Goal: Navigation & Orientation: Find specific page/section

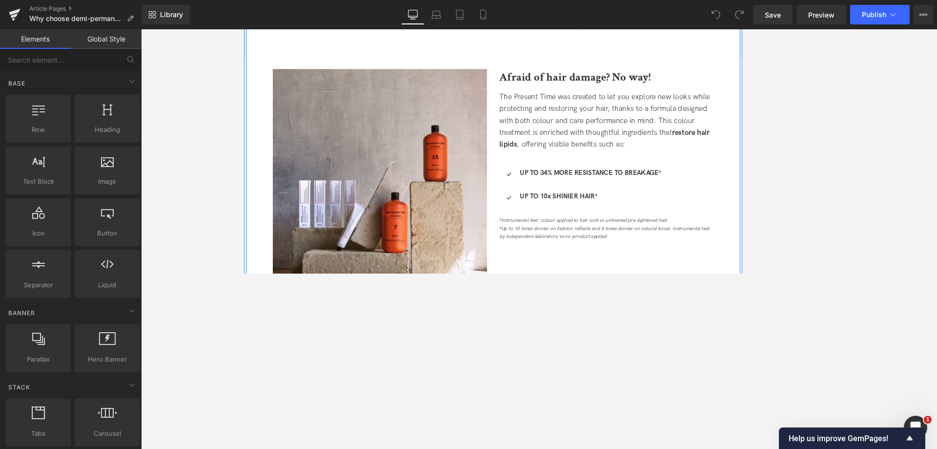
scroll to position [1002, 0]
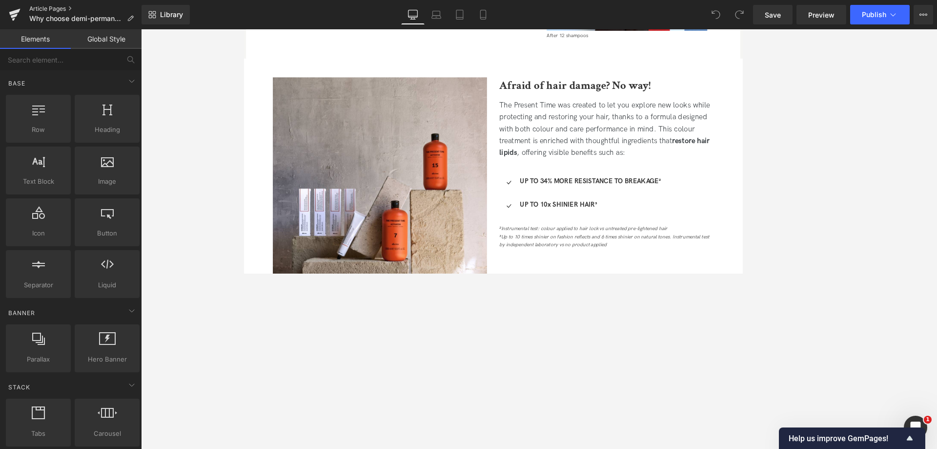
click at [52, 10] on link "Article Pages" at bounding box center [85, 9] width 112 height 8
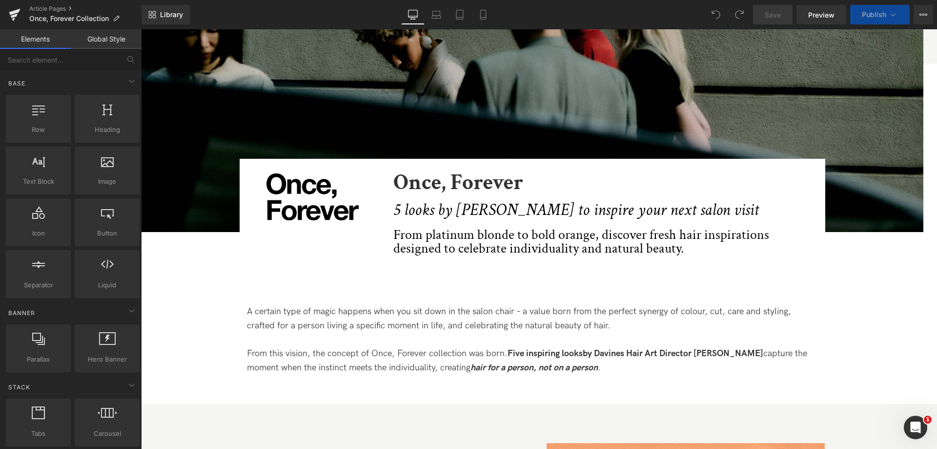
scroll to position [244, 0]
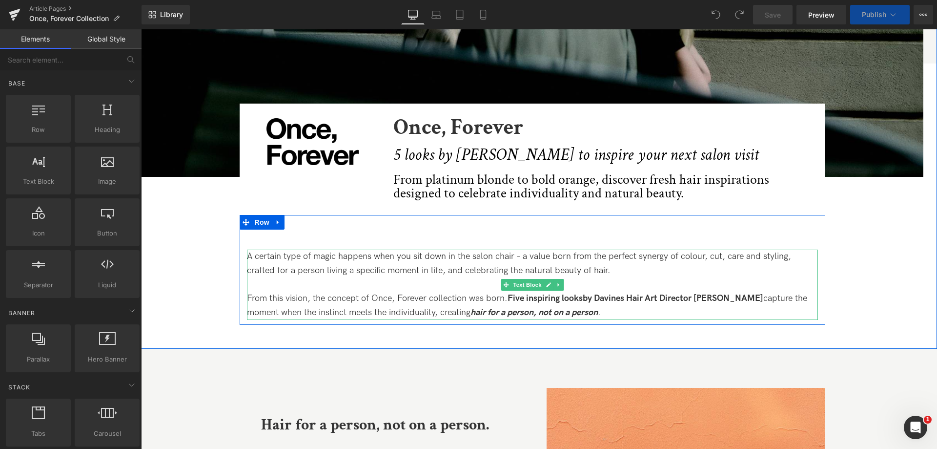
click at [625, 307] on p "From this vision, the concept of Once, Forever collection was born. Five inspir…" at bounding box center [532, 305] width 571 height 28
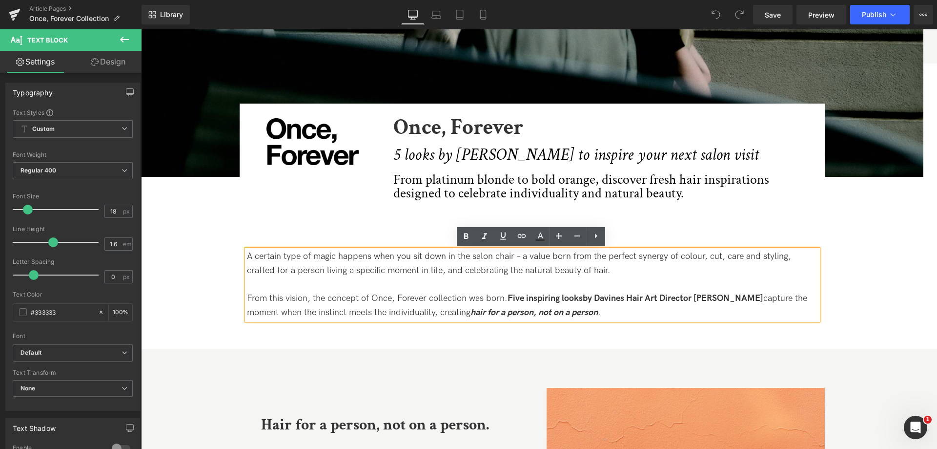
drag, startPoint x: 644, startPoint y: 309, endPoint x: 195, endPoint y: 230, distance: 455.0
click at [195, 230] on div "Image Image Image Once, Forever Heading 5 looks by Tom Connell to inspire your …" at bounding box center [532, 55] width 783 height 540
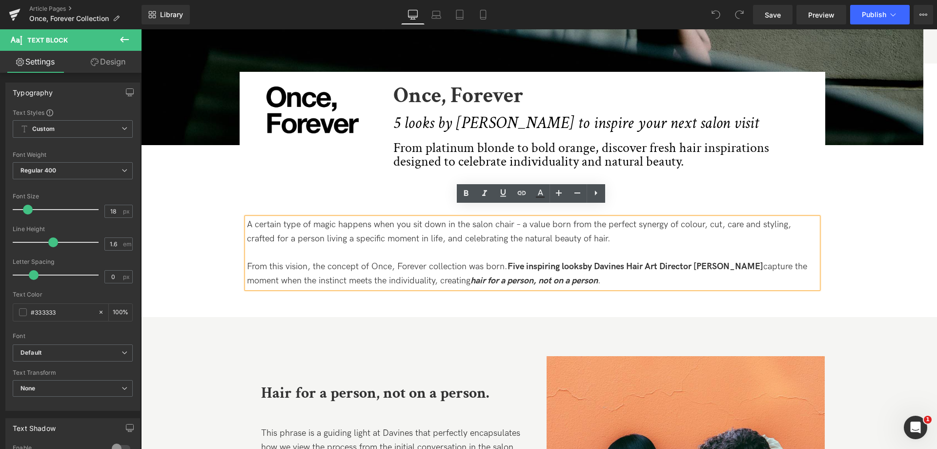
scroll to position [293, 0]
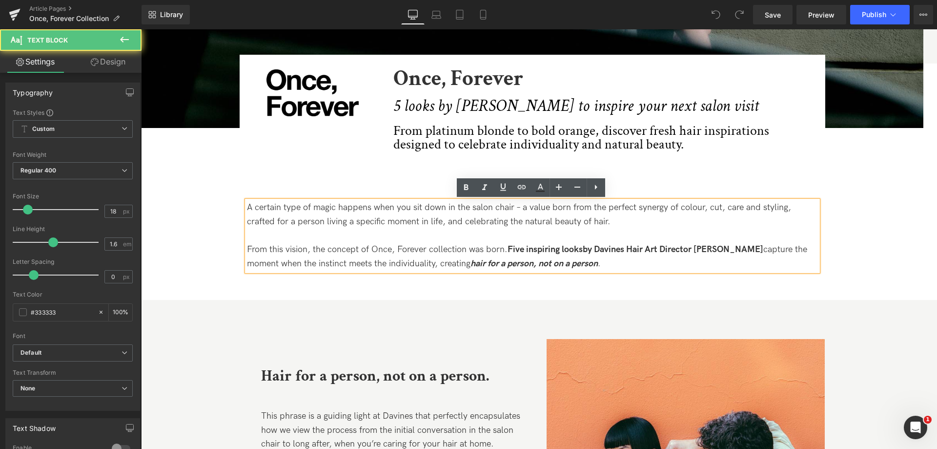
click at [552, 209] on p "A certain type of magic happens when you sit down in the salon chair – a value …" at bounding box center [532, 215] width 571 height 28
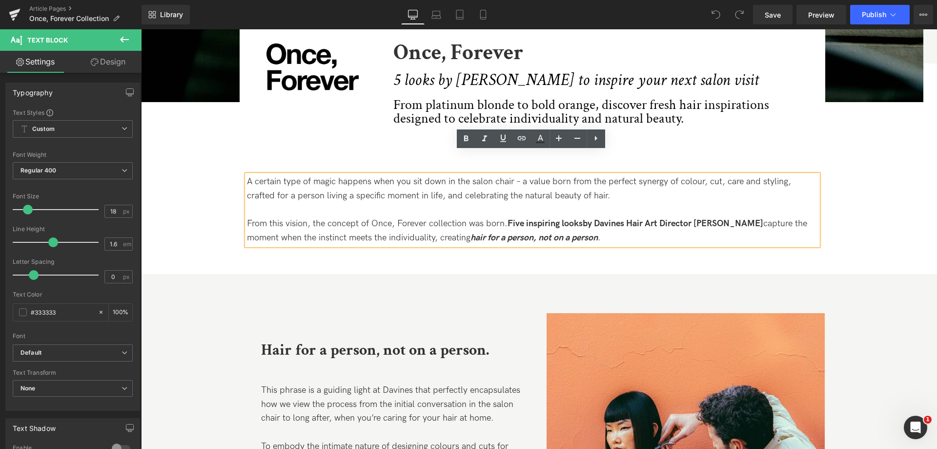
scroll to position [342, 0]
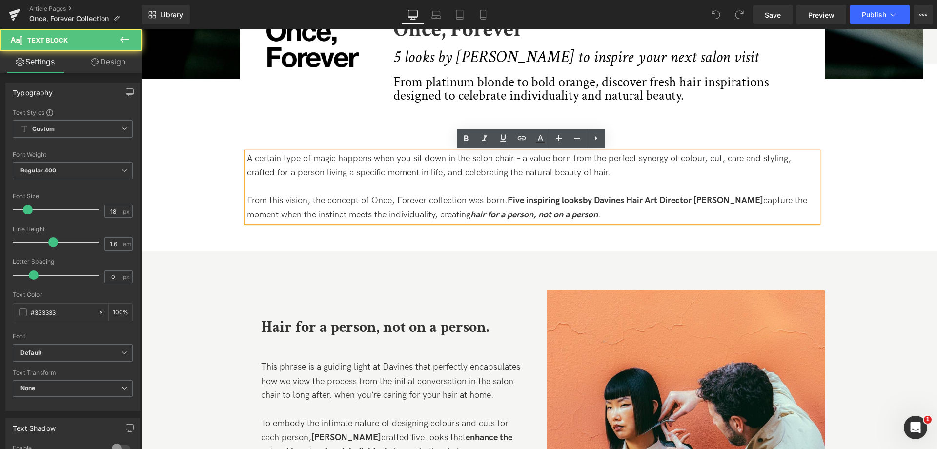
click at [582, 204] on strong "Five inspiring looks" at bounding box center [545, 200] width 75 height 10
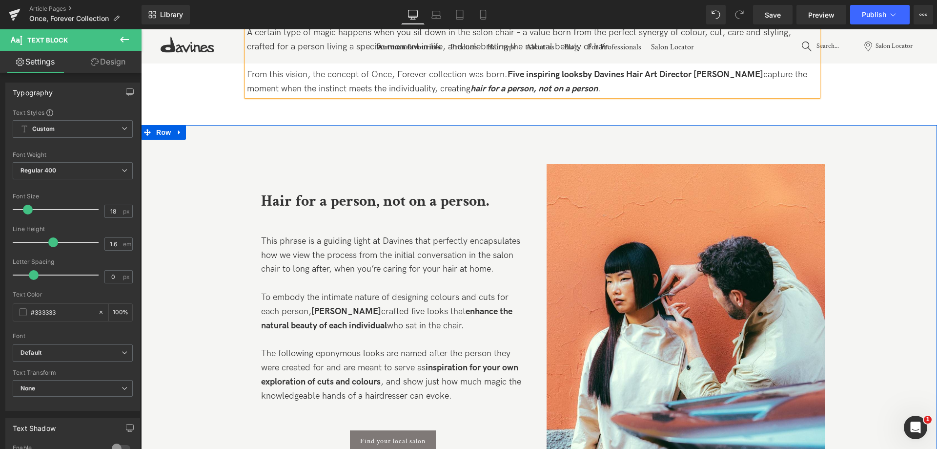
scroll to position [488, 0]
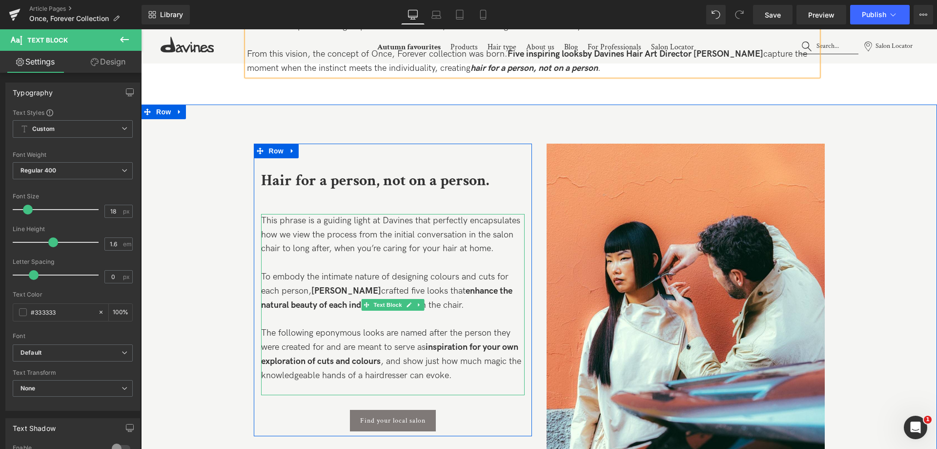
click at [458, 279] on p "To embody the intimate nature of designing colours and cuts for each person, To…" at bounding box center [393, 291] width 264 height 42
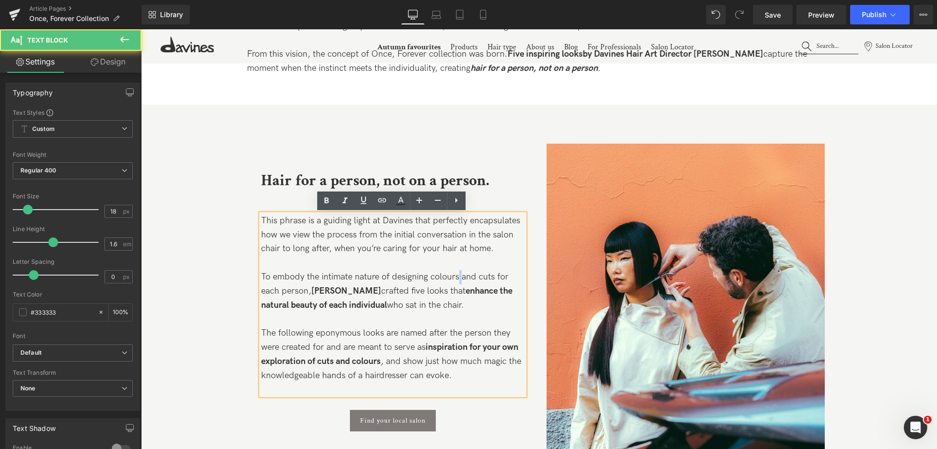
click at [458, 279] on p "To embody the intimate nature of designing colours and cuts for each person, To…" at bounding box center [393, 291] width 264 height 42
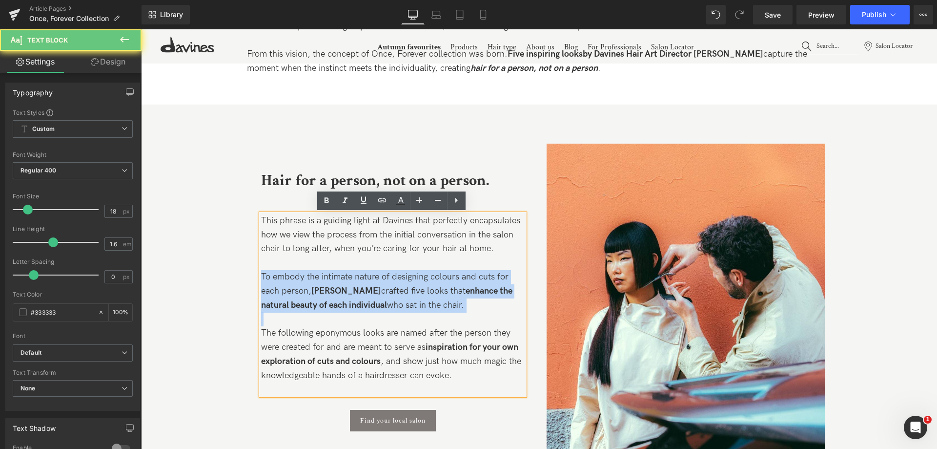
click at [458, 279] on p "To embody the intimate nature of designing colours and cuts for each person, To…" at bounding box center [393, 291] width 264 height 42
click at [382, 290] on p "To embody the intimate nature of designing colours and cuts for each person, To…" at bounding box center [393, 291] width 264 height 42
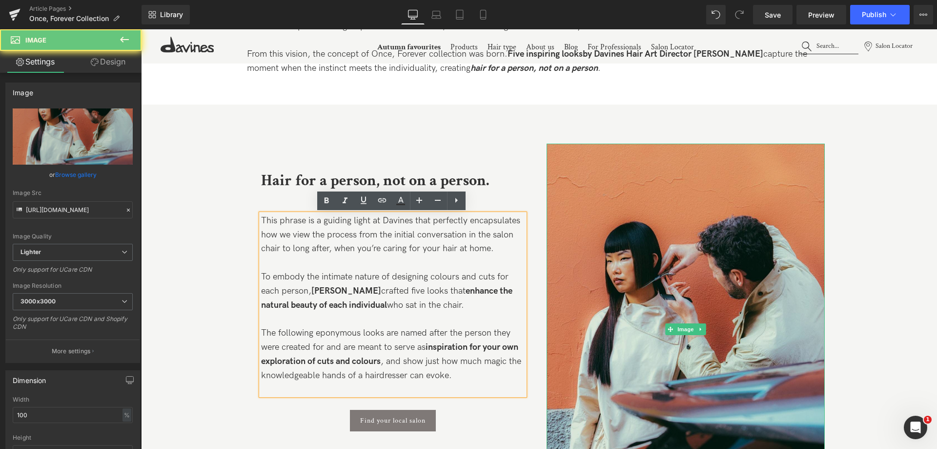
click at [685, 302] on img at bounding box center [686, 329] width 278 height 371
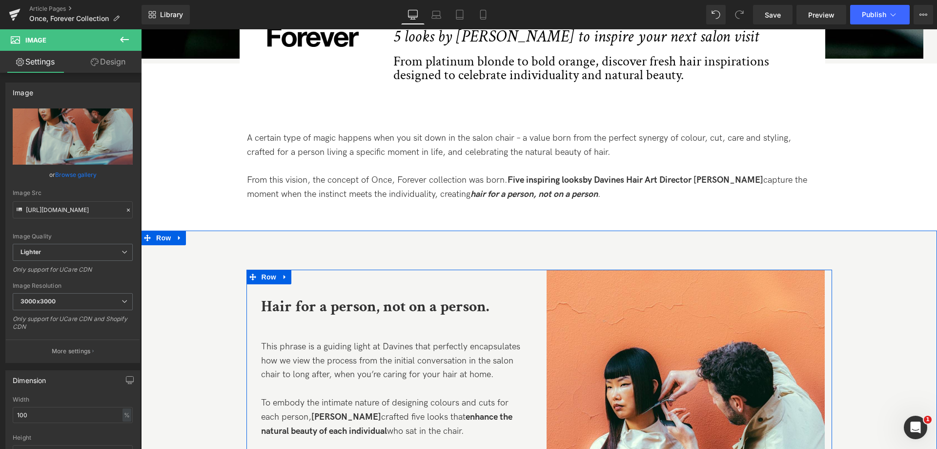
scroll to position [244, 0]
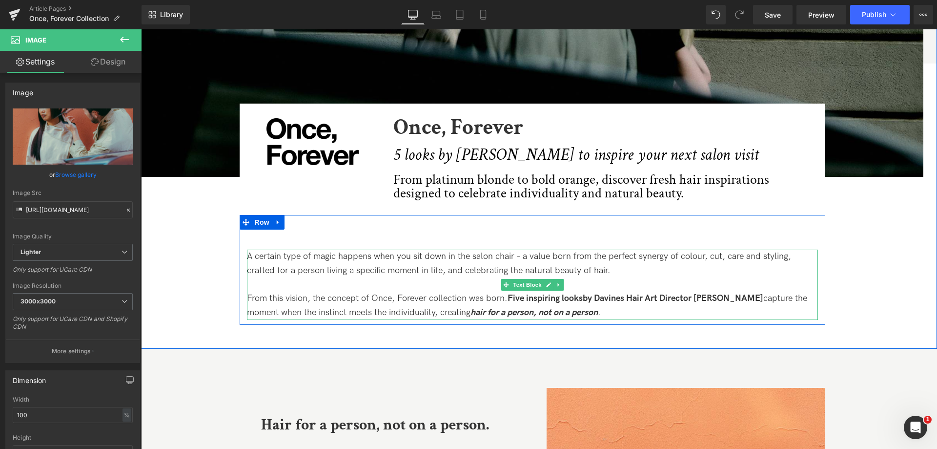
click at [744, 264] on p "A certain type of magic happens when you sit down in the salon chair – a value …" at bounding box center [532, 264] width 571 height 28
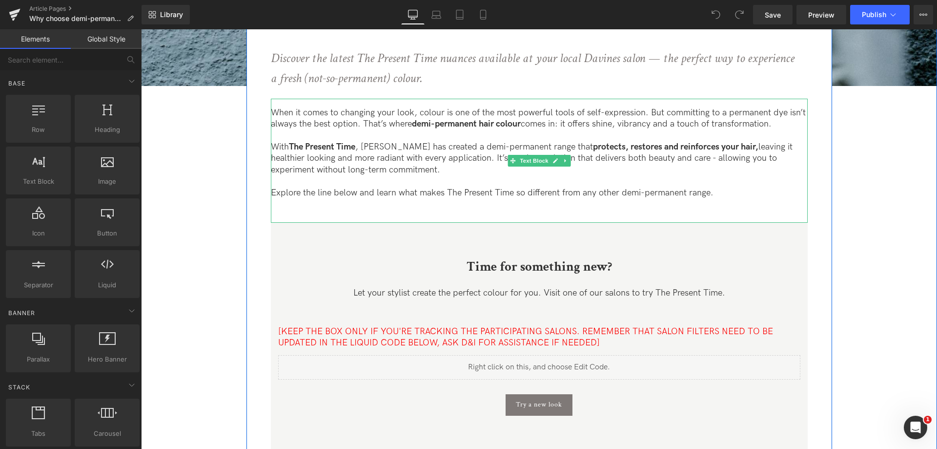
click at [543, 179] on p at bounding box center [539, 180] width 537 height 11
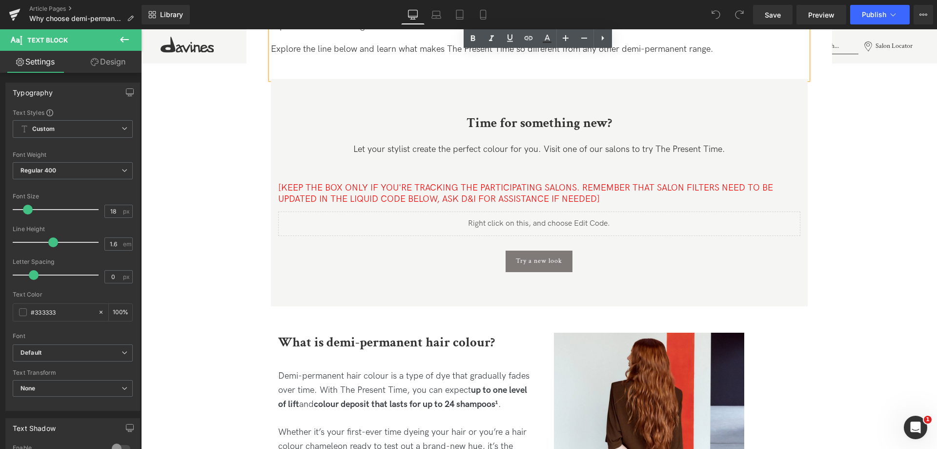
scroll to position [537, 0]
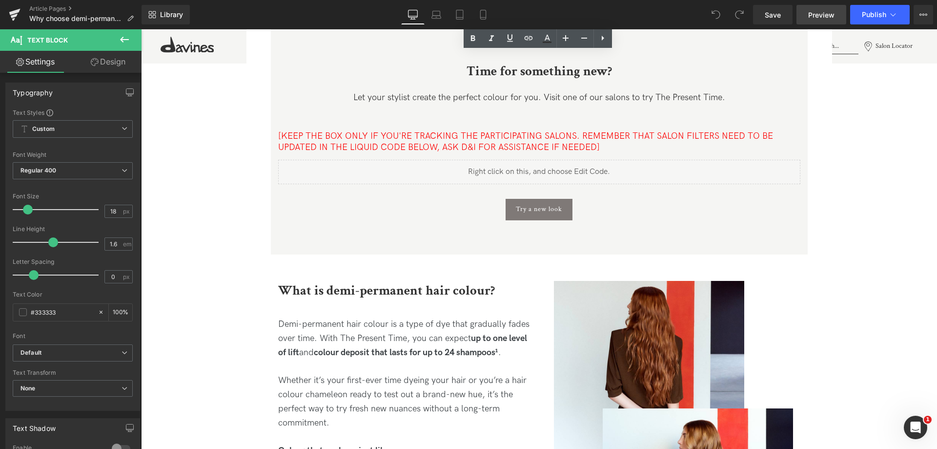
click at [821, 17] on span "Preview" at bounding box center [822, 15] width 26 height 10
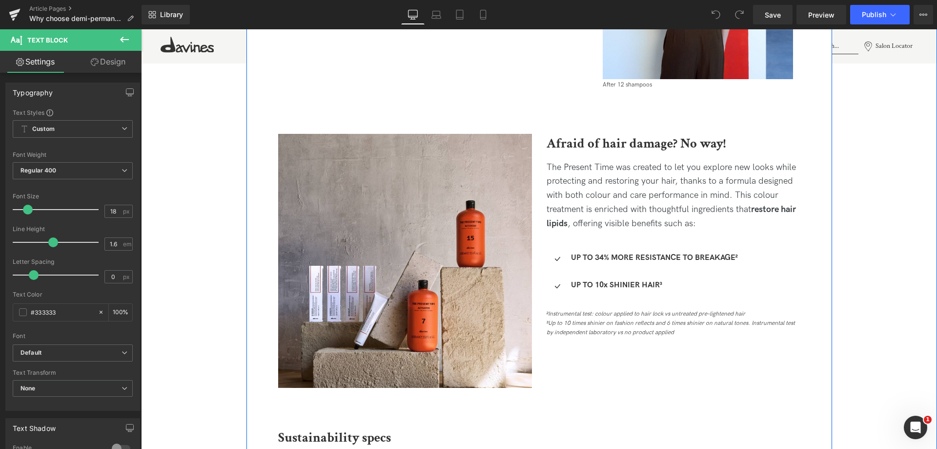
scroll to position [1074, 0]
